Goal: Task Accomplishment & Management: Manage account settings

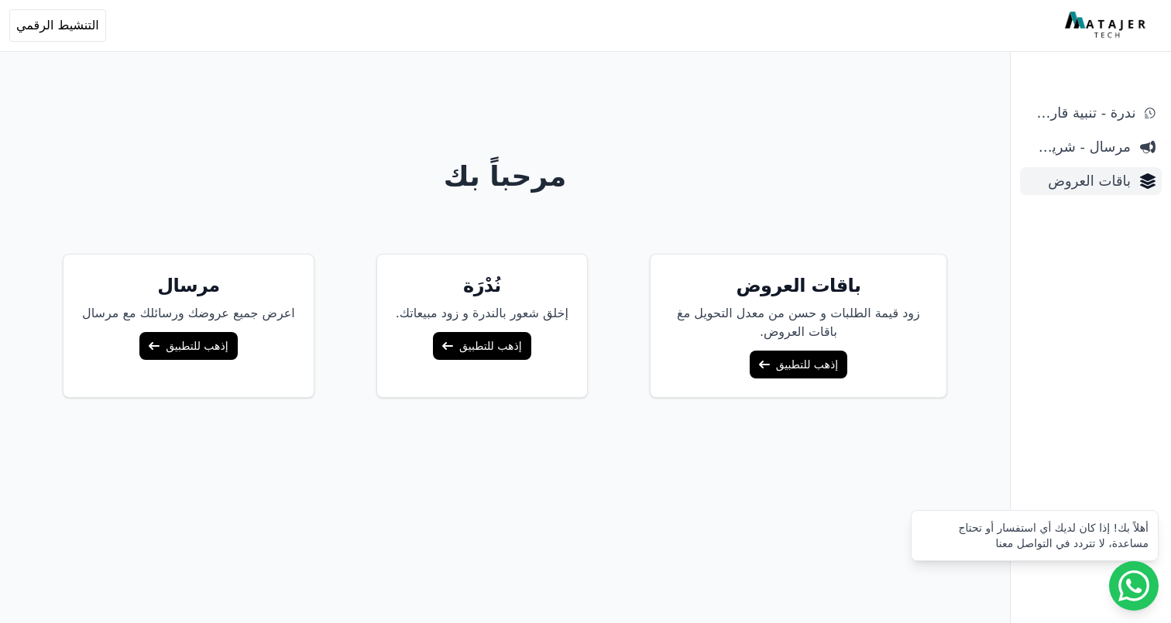
click at [1078, 167] on link "باقات العروض" at bounding box center [1091, 181] width 142 height 28
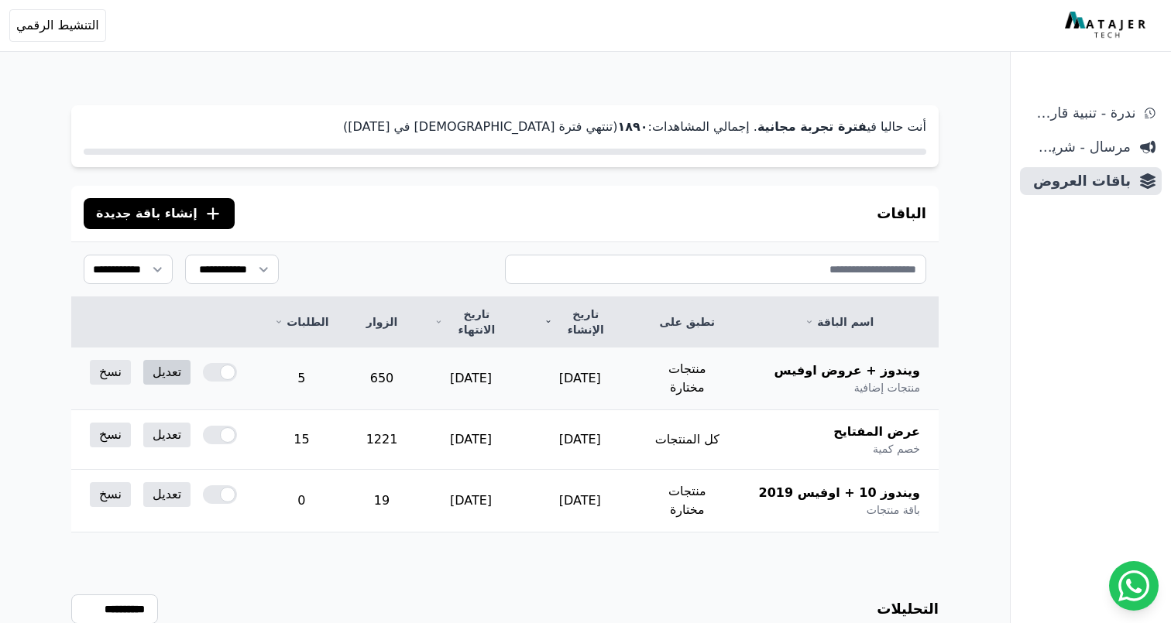
click at [167, 360] on link "تعديل" at bounding box center [166, 372] width 47 height 25
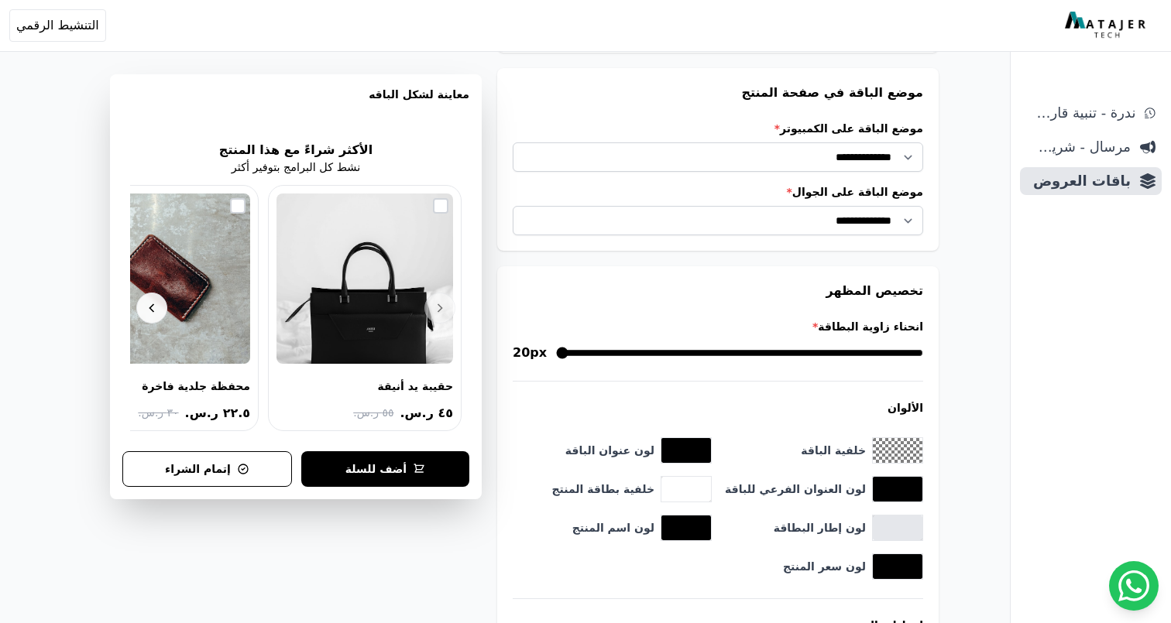
scroll to position [1530, 0]
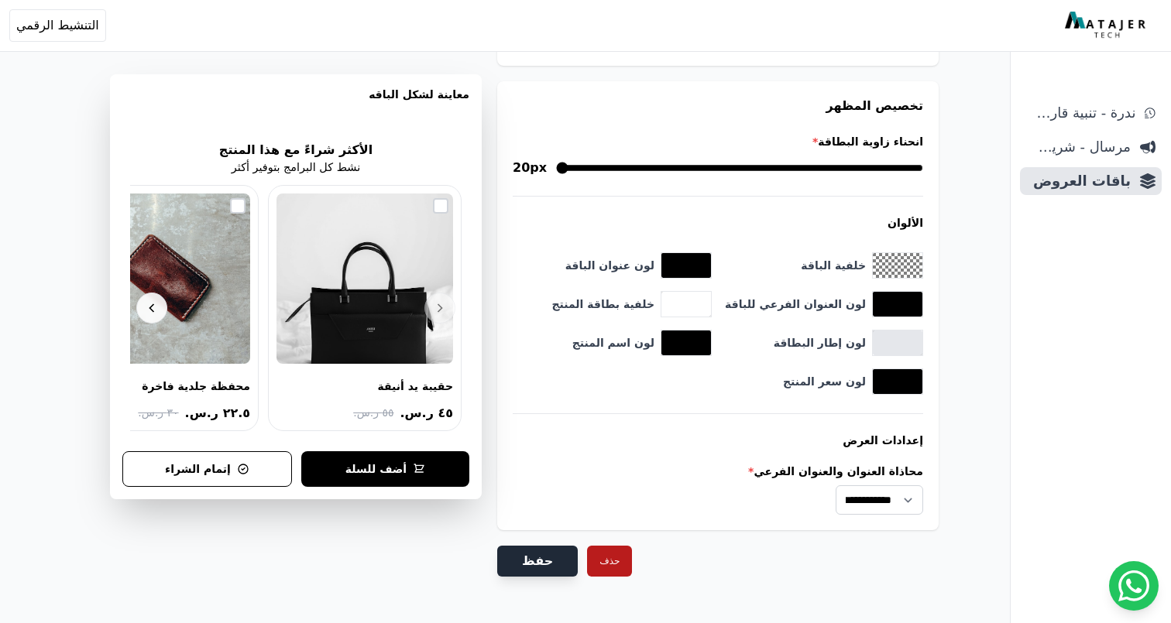
click at [527, 546] on button "حفظ" at bounding box center [537, 561] width 81 height 31
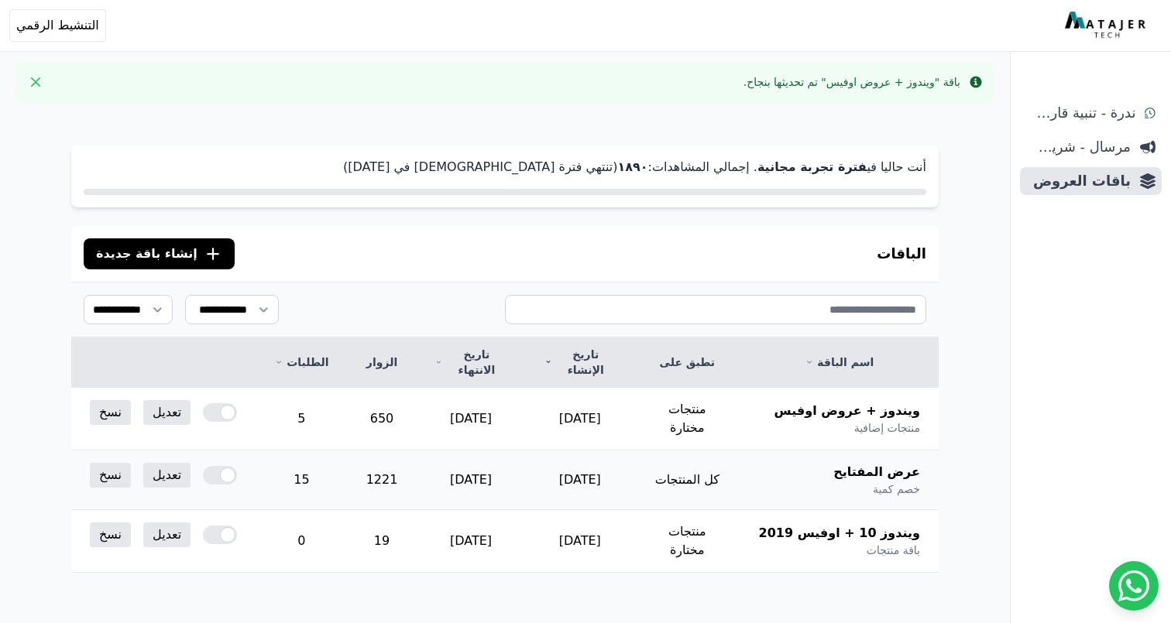
click at [203, 466] on div at bounding box center [220, 475] width 34 height 19
click at [205, 466] on div at bounding box center [220, 475] width 34 height 19
click at [208, 403] on div at bounding box center [220, 412] width 34 height 19
